Goal: Transaction & Acquisition: Purchase product/service

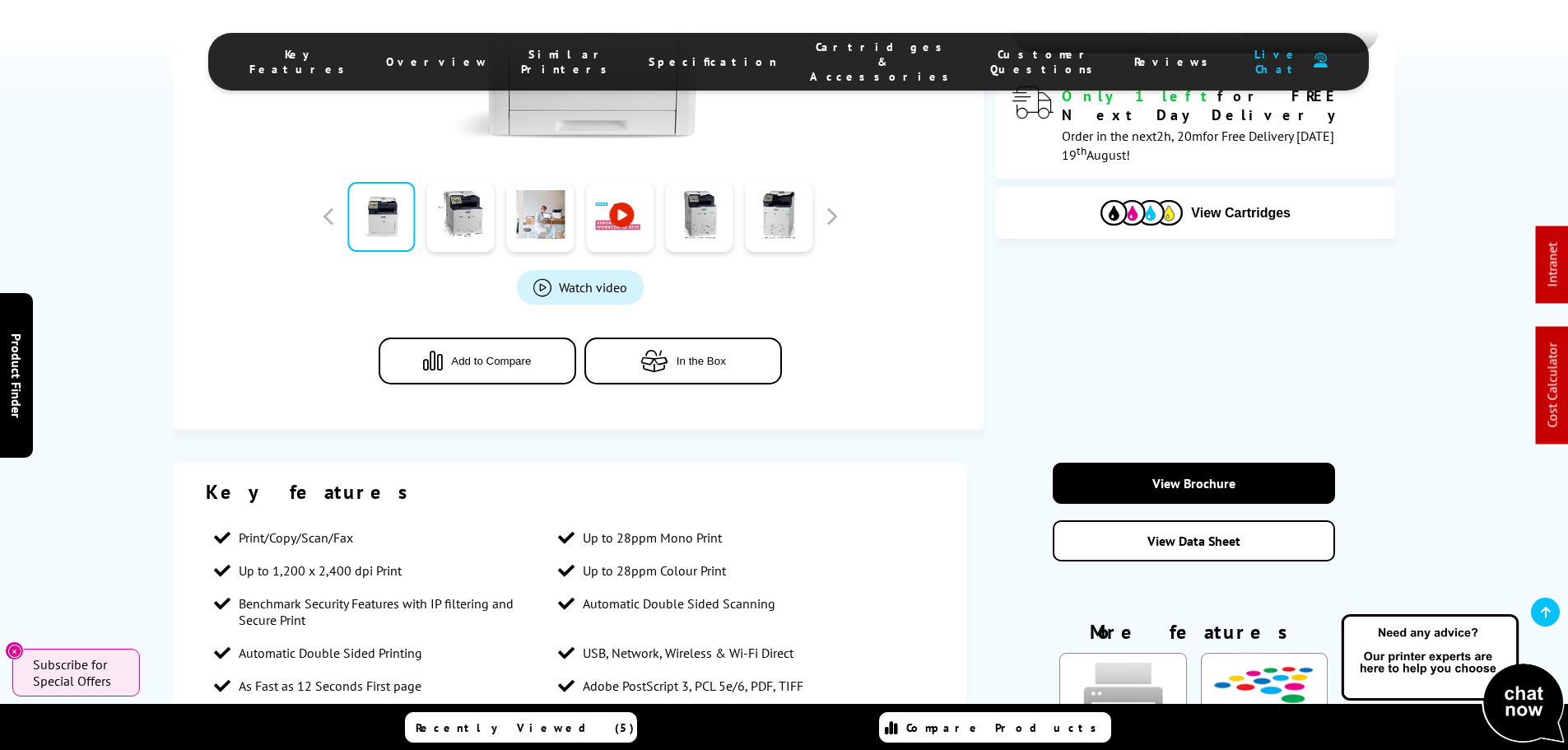
scroll to position [576, 0]
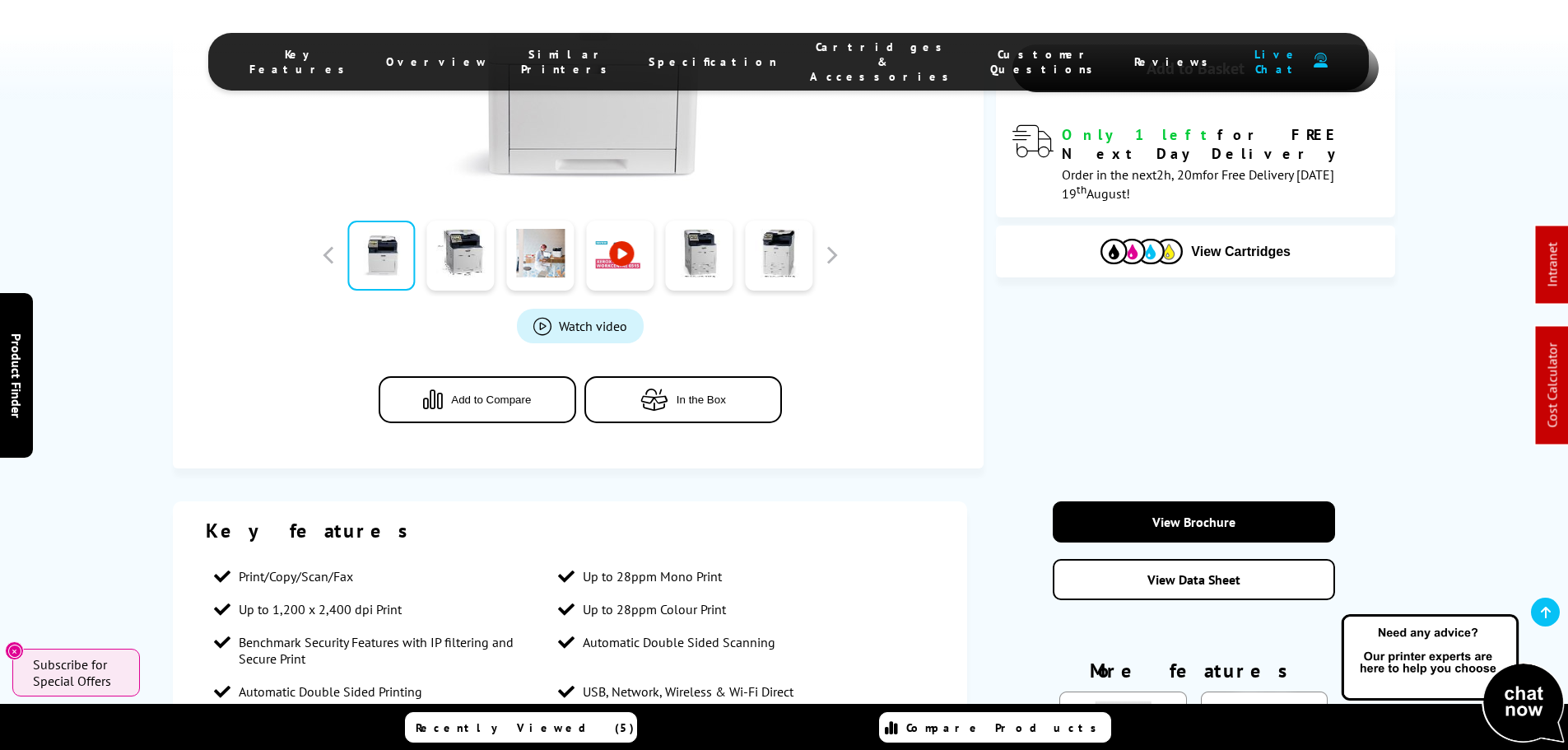
click at [684, 417] on button "In the Box" at bounding box center [683, 399] width 197 height 47
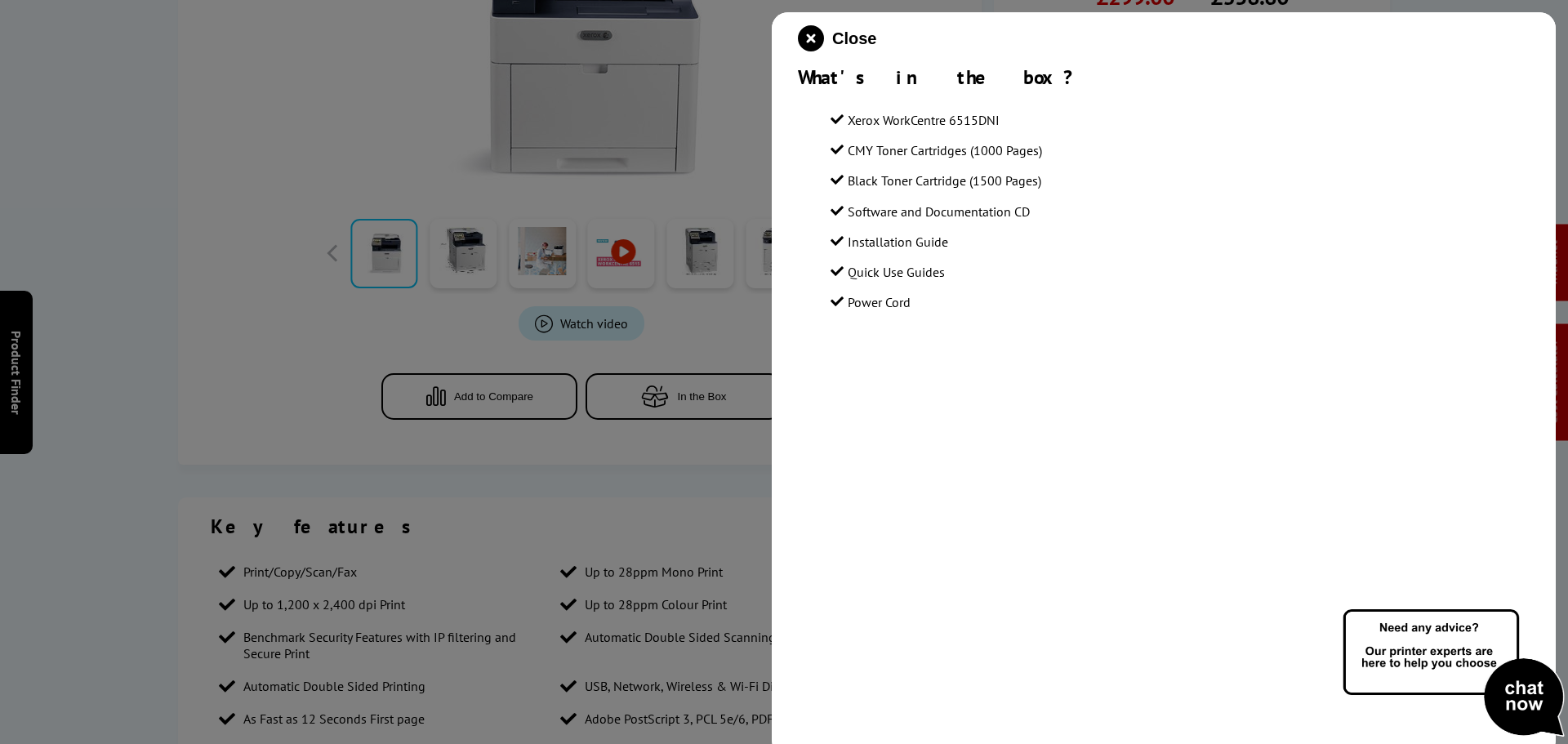
drag, startPoint x: 858, startPoint y: 179, endPoint x: 1059, endPoint y: 179, distance: 201.0
click at [1059, 179] on li "Black Toner Cartridge (1500 Pages)" at bounding box center [1180, 180] width 699 height 22
click at [993, 176] on span "Black Toner Cartridge (1500 Pages)" at bounding box center [944, 180] width 193 height 16
click at [1041, 181] on span "Black Toner Cartridge (1500 Pages)" at bounding box center [944, 180] width 193 height 16
drag, startPoint x: 859, startPoint y: 148, endPoint x: 1054, endPoint y: 147, distance: 195.0
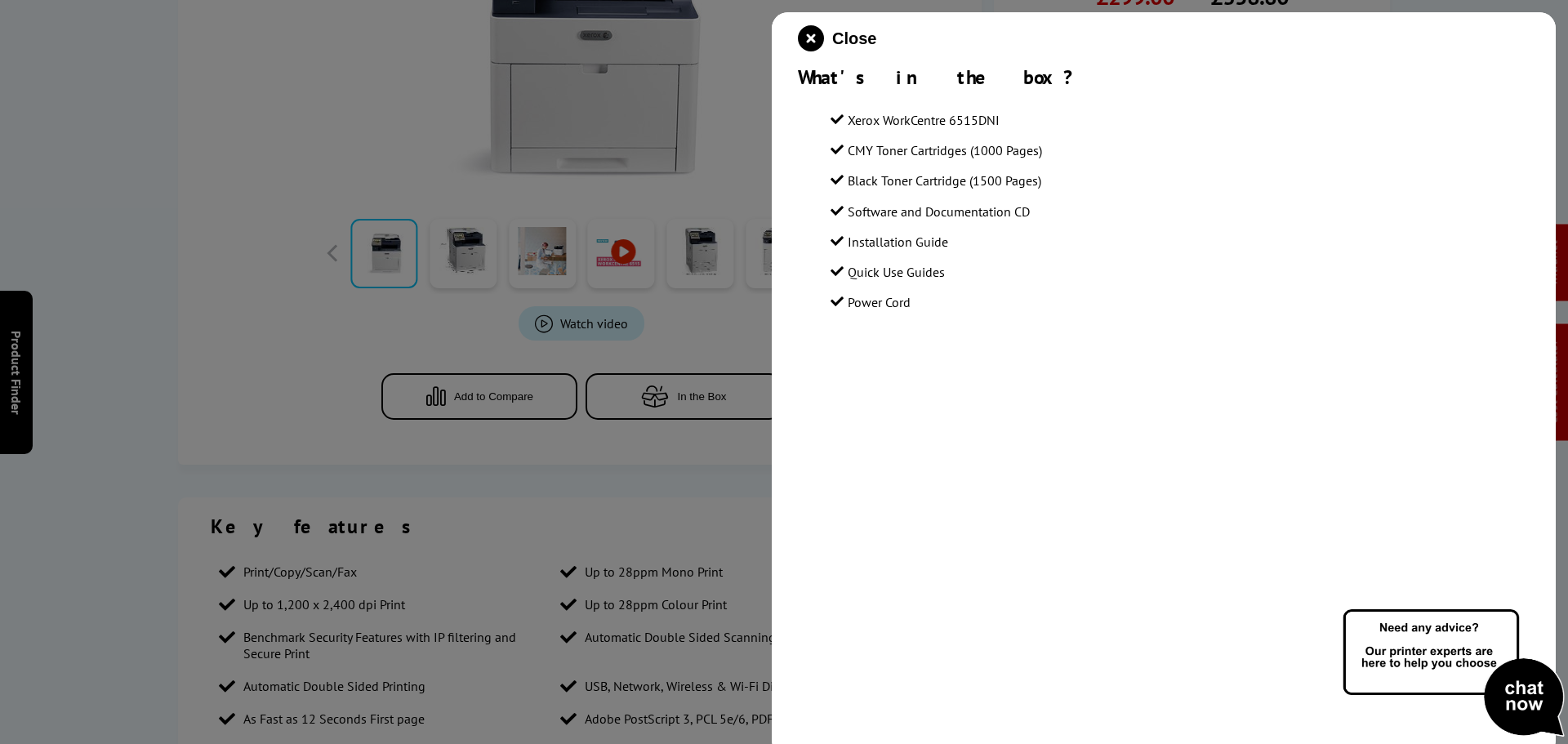
click at [1054, 147] on li "CMY Toner Cartridges (1000 Pages)" at bounding box center [1180, 151] width 699 height 22
click at [1059, 148] on li "CMY Toner Cartridges (1000 Pages)" at bounding box center [1180, 151] width 699 height 22
click at [1031, 145] on span "CMY Toner Cartridges (1000 Pages)" at bounding box center [944, 150] width 194 height 16
click at [803, 36] on icon "close modal" at bounding box center [810, 38] width 26 height 26
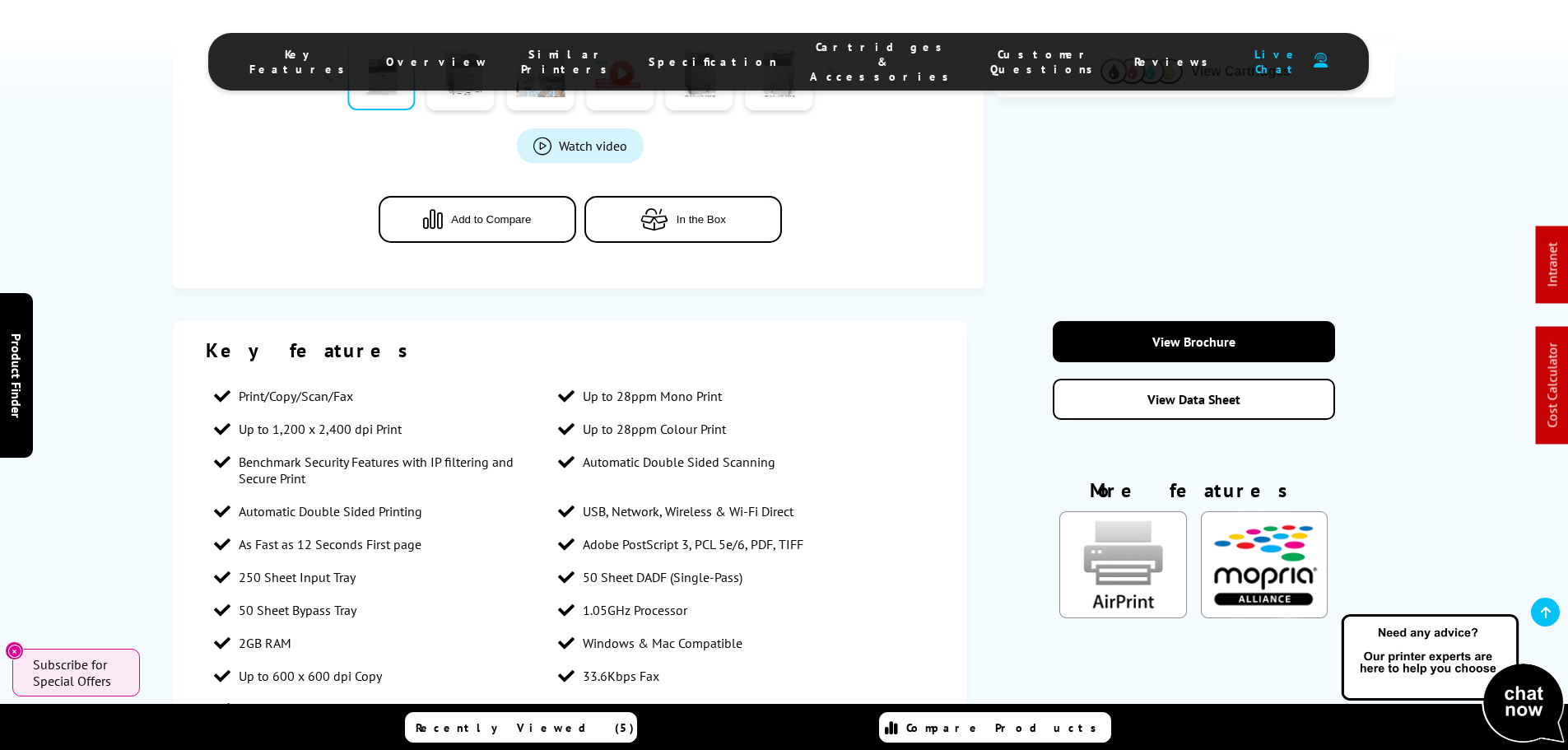
scroll to position [741, 0]
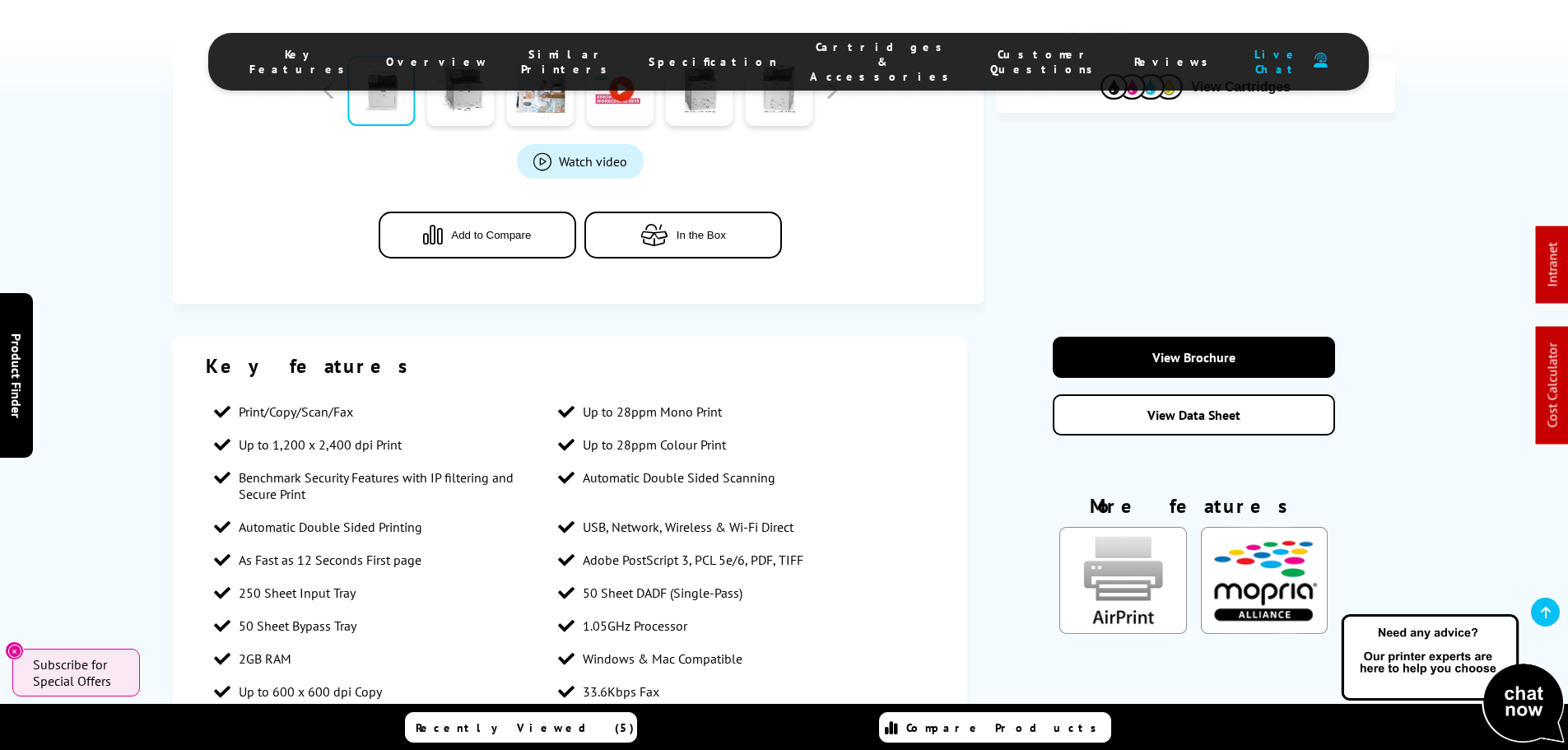
click at [706, 252] on button "In the Box" at bounding box center [683, 235] width 197 height 47
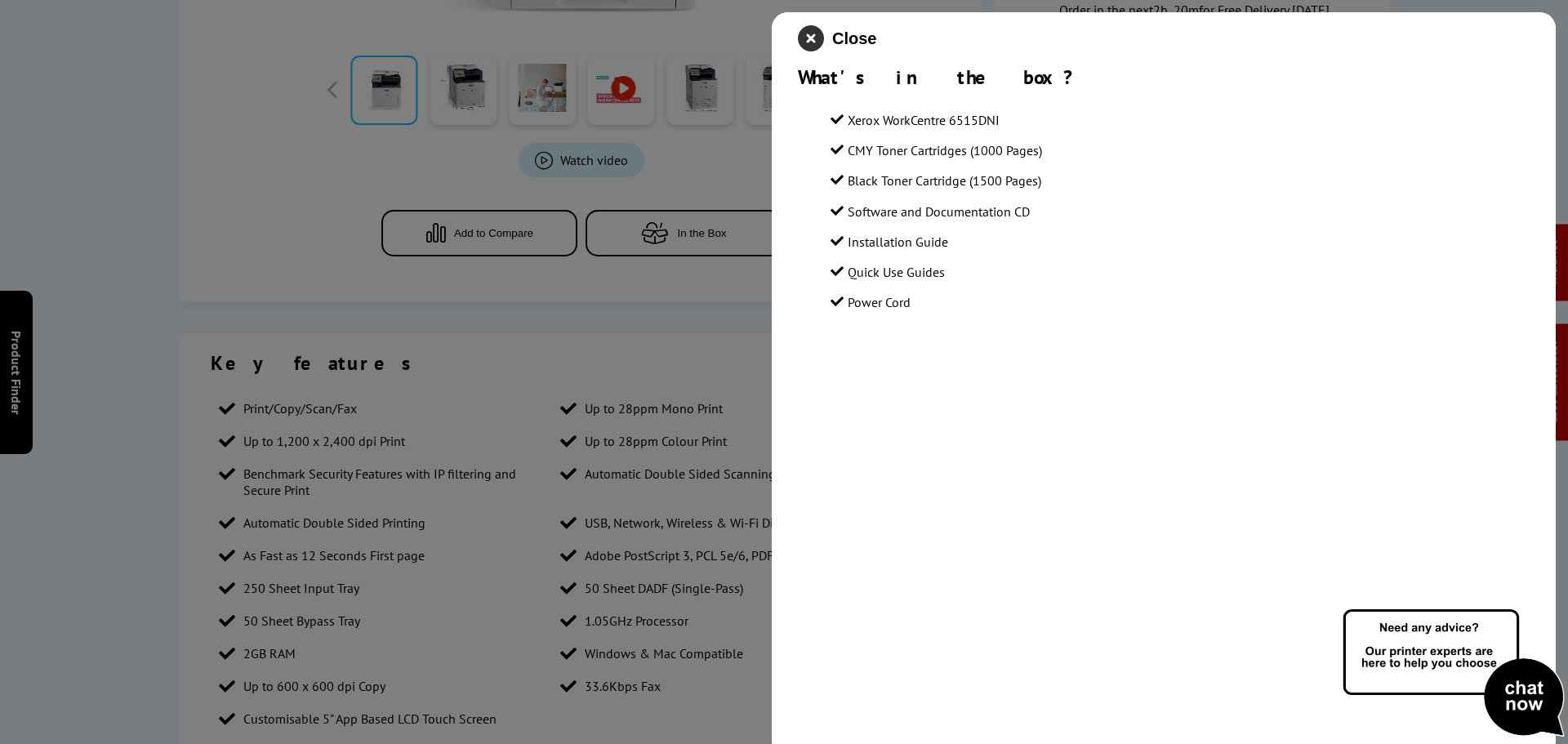
click at [819, 42] on icon "close modal" at bounding box center [810, 38] width 26 height 26
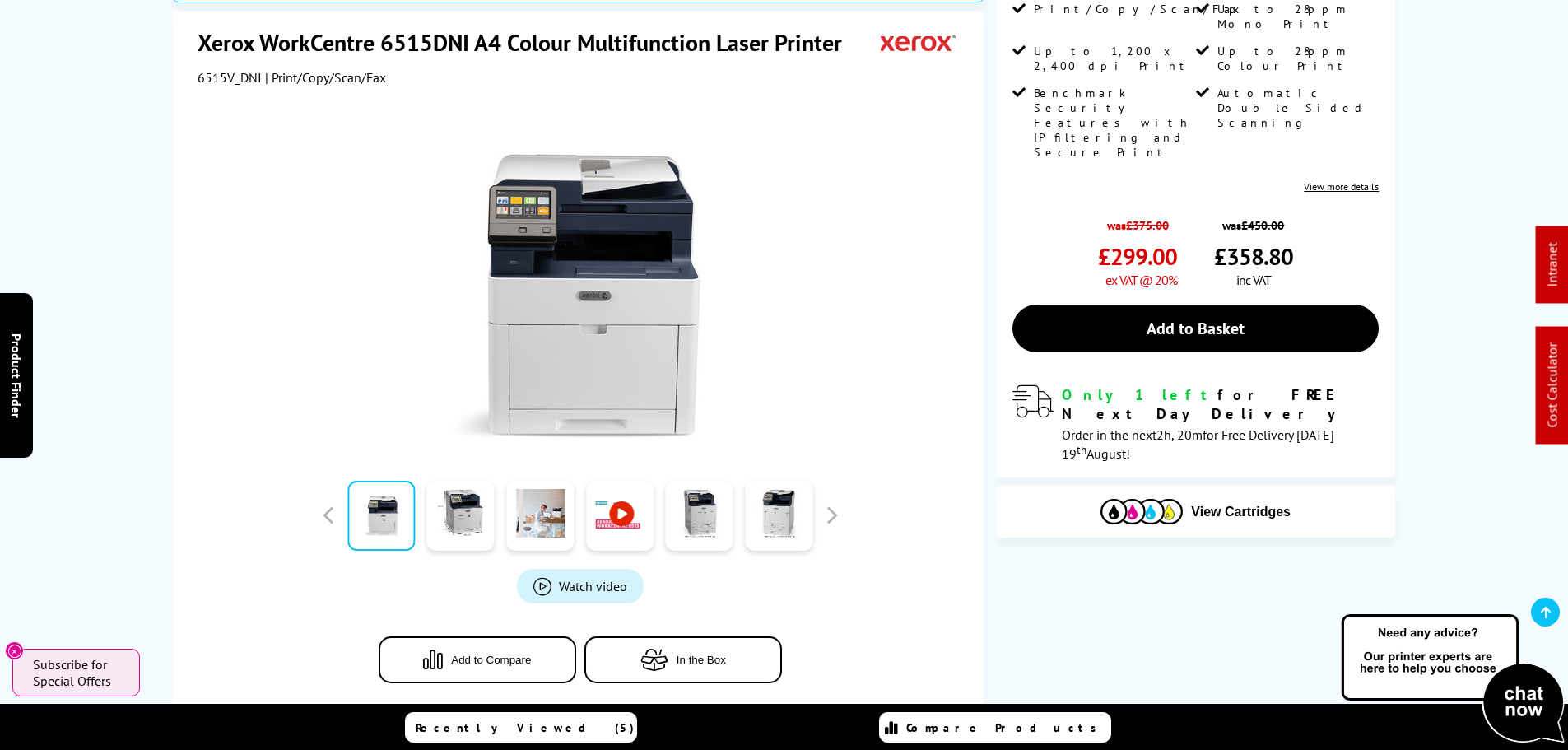
scroll to position [165, 0]
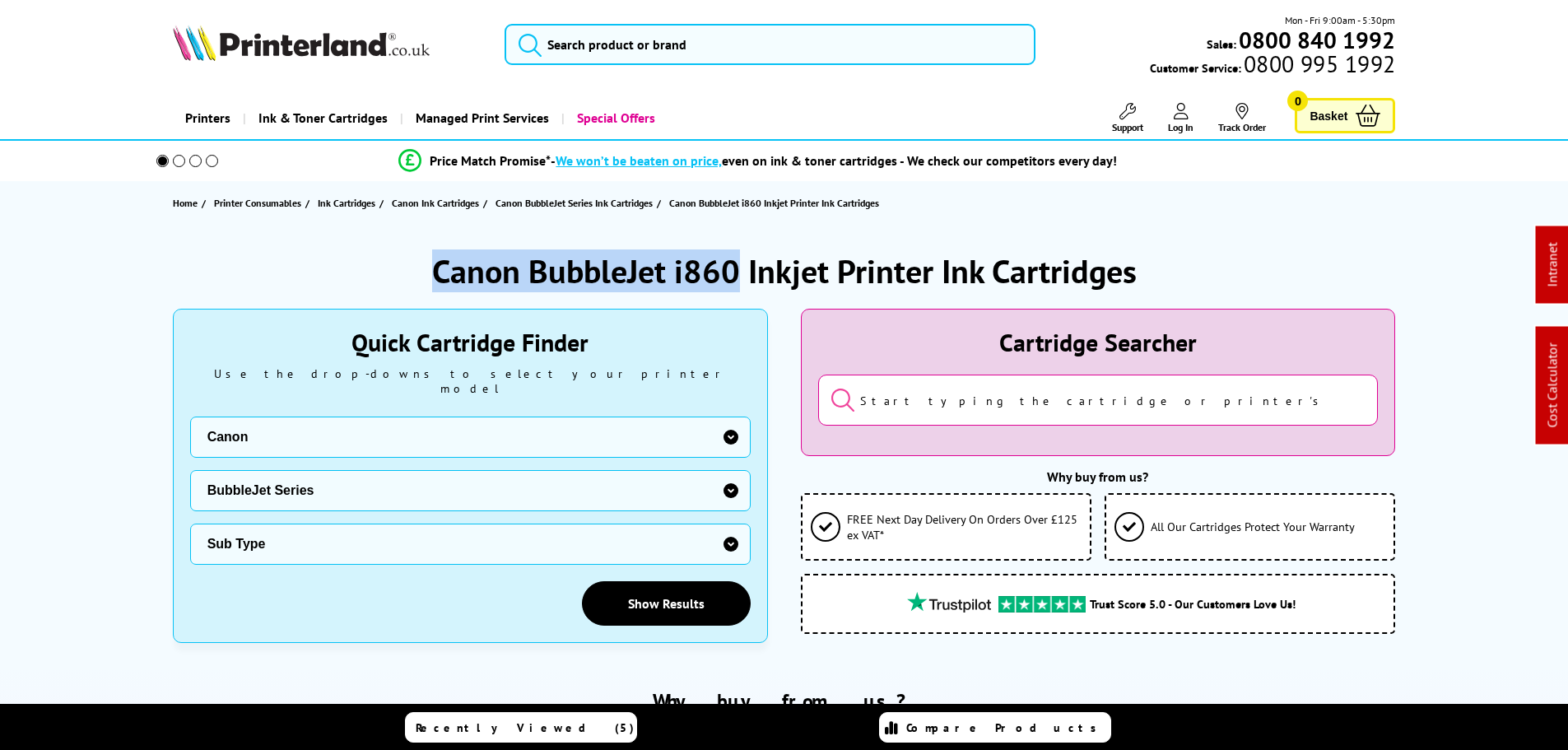
drag, startPoint x: 739, startPoint y: 267, endPoint x: 353, endPoint y: 267, distance: 386.0
click at [353, 267] on div "Canon BubbleJet i860 Inkjet Printer Ink Cartridges" at bounding box center [784, 271] width 1224 height 43
copy h1 "Canon BubbleJet i860"
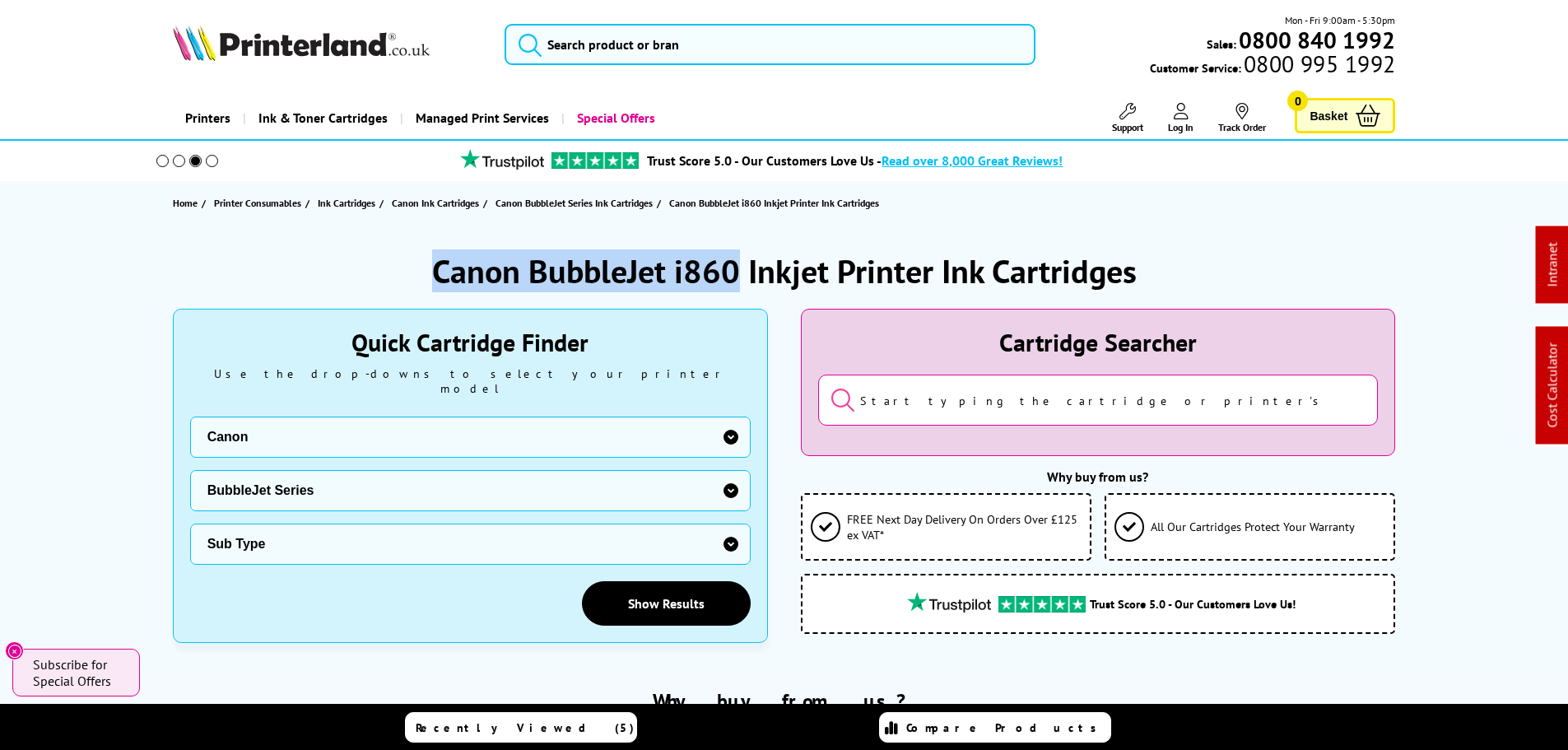
copy h1 "Canon BubbleJet i860"
